Goal: Obtain resource: Download file/media

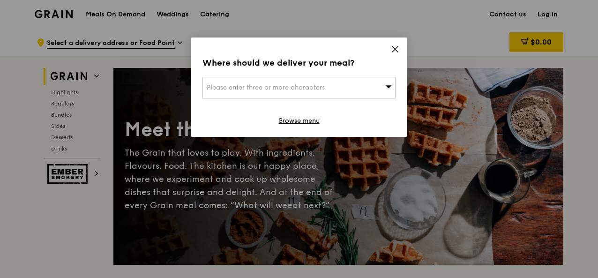
click at [399, 50] on div "Where should we deliver your meal? Please enter three or more characters Browse…" at bounding box center [299, 87] width 216 height 99
click at [397, 50] on icon at bounding box center [395, 49] width 8 height 8
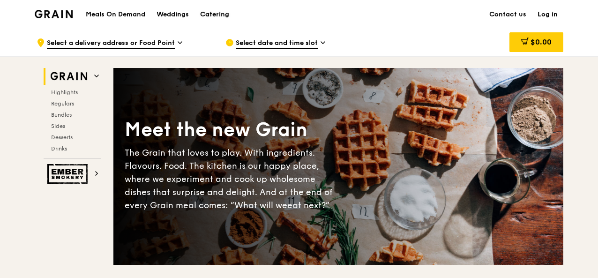
click at [218, 15] on div "Catering" at bounding box center [214, 14] width 29 height 28
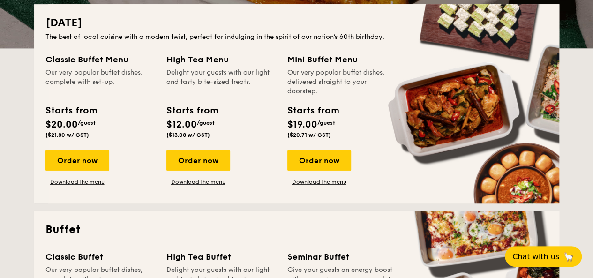
scroll to position [215, 0]
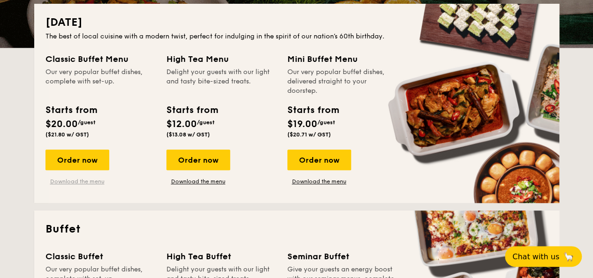
click at [83, 184] on link "Download the menu" at bounding box center [77, 182] width 64 height 8
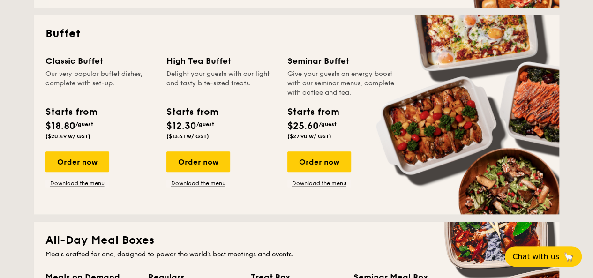
scroll to position [415, 0]
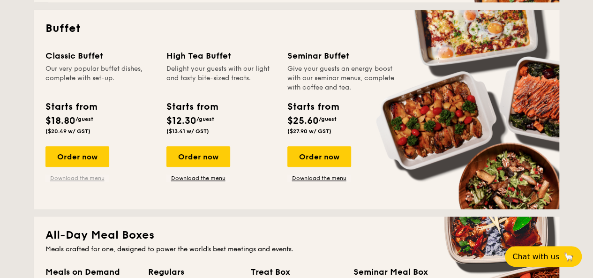
click at [92, 176] on link "Download the menu" at bounding box center [77, 178] width 64 height 8
